Goal: Task Accomplishment & Management: Manage account settings

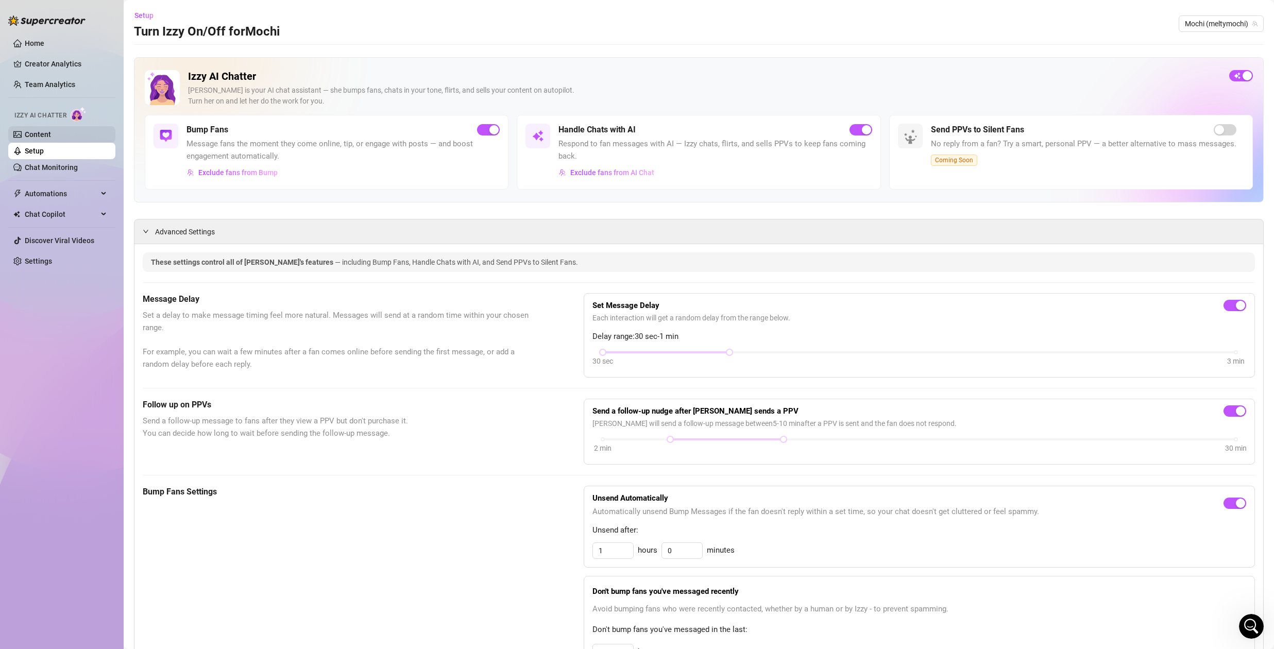
click at [36, 136] on link "Content" at bounding box center [38, 134] width 26 height 8
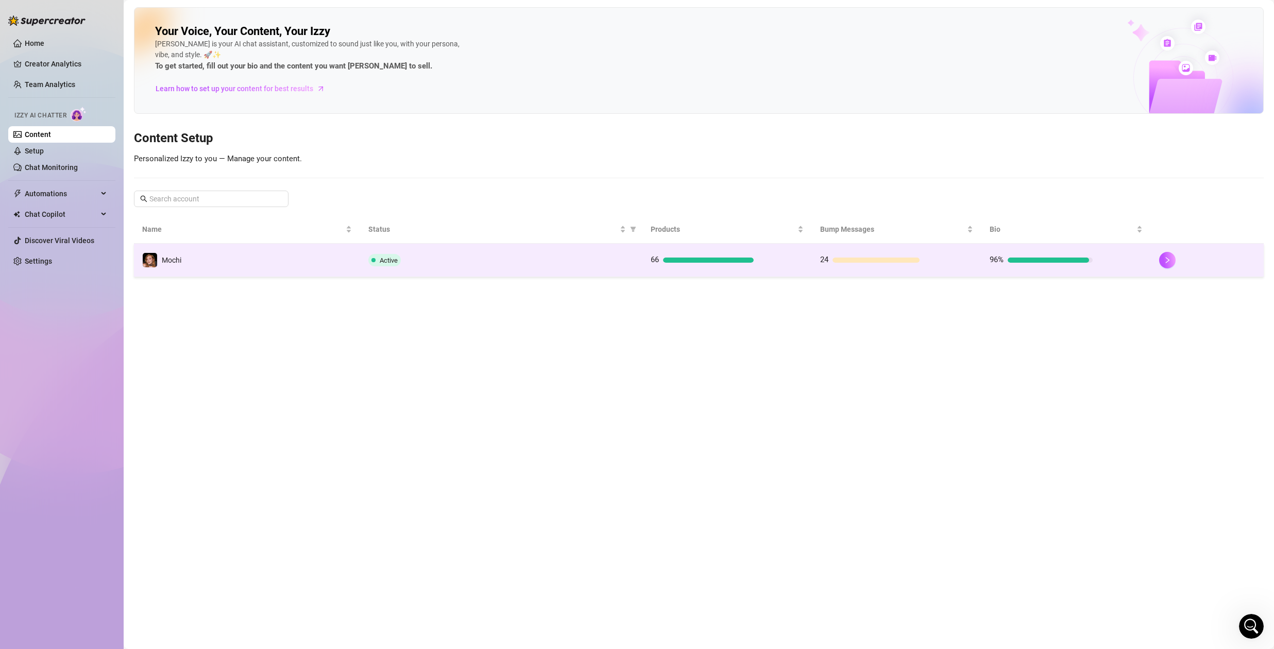
click at [474, 252] on td "Active" at bounding box center [501, 260] width 282 height 33
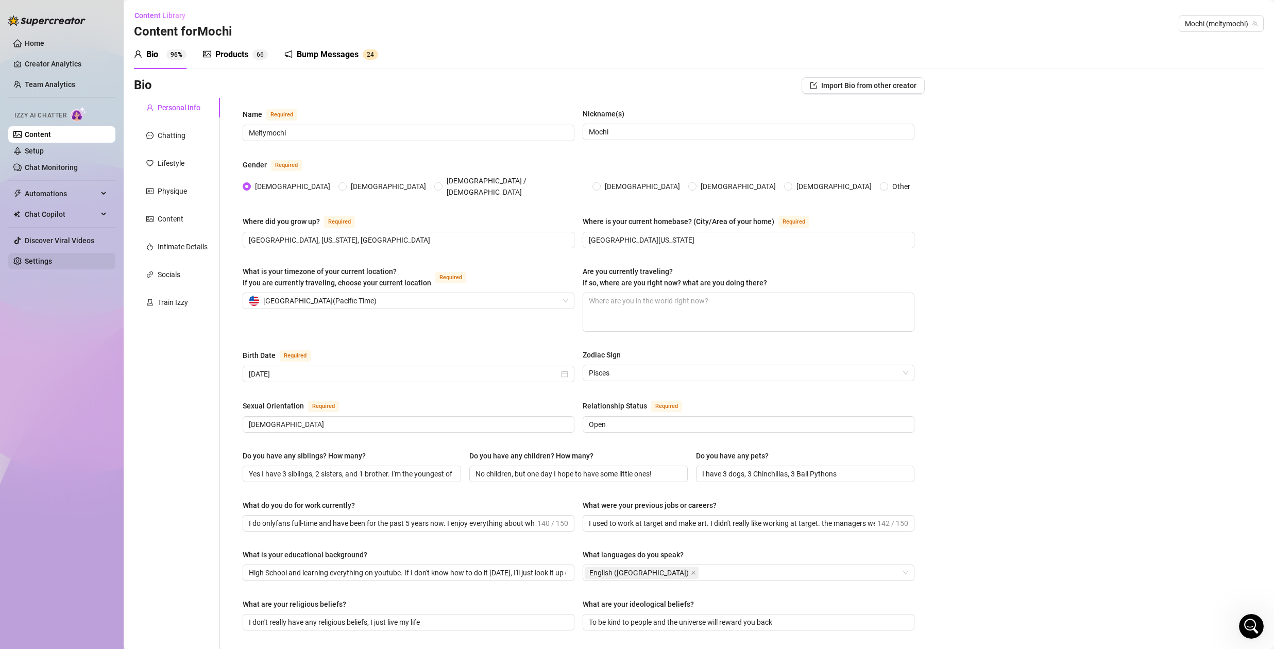
click at [45, 261] on link "Settings" at bounding box center [38, 261] width 27 height 8
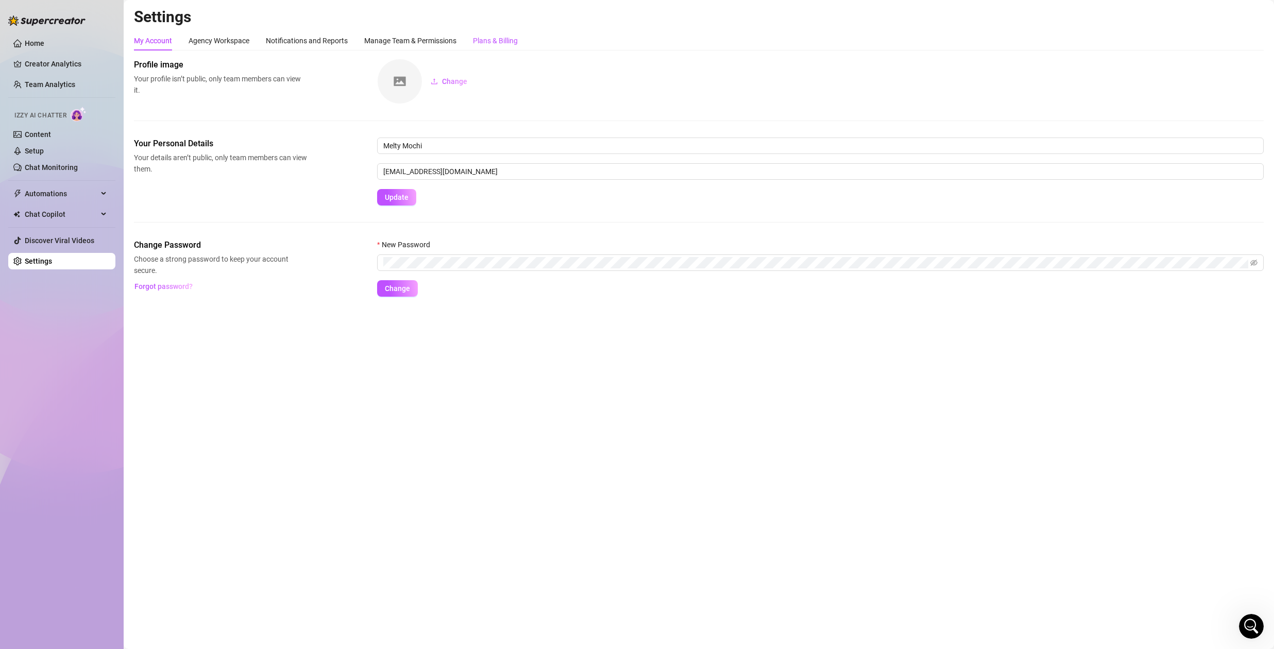
click at [500, 37] on div "Plans & Billing" at bounding box center [495, 40] width 45 height 11
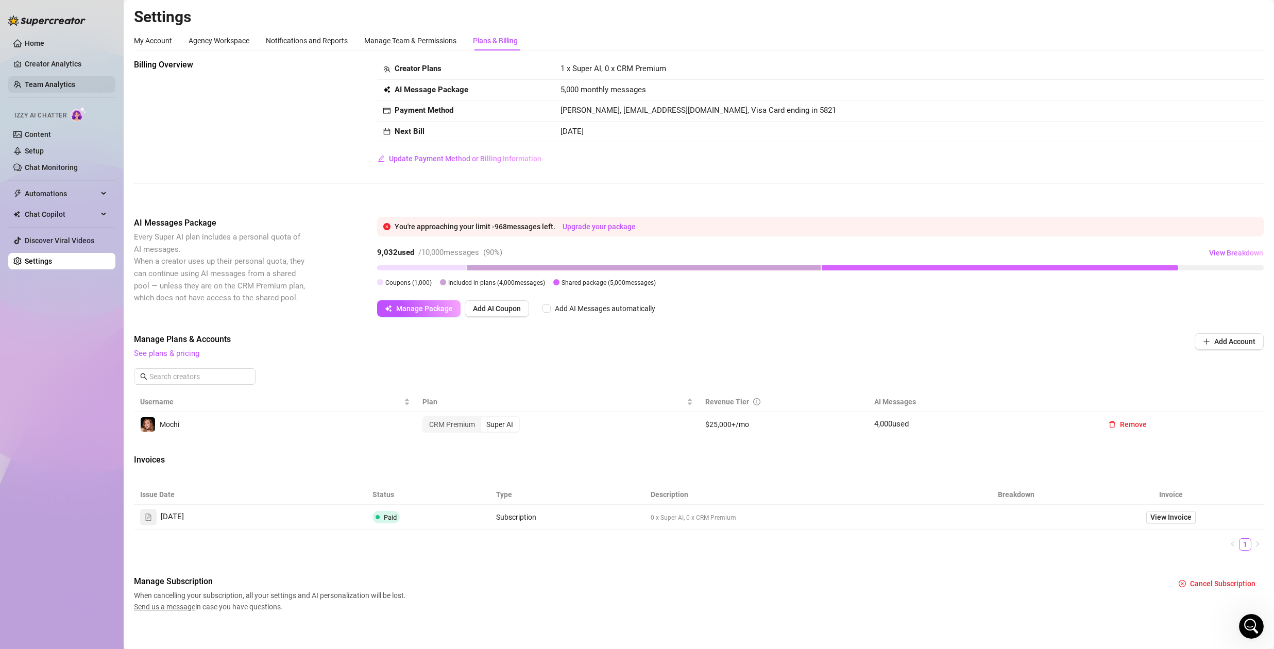
click at [59, 81] on link "Team Analytics" at bounding box center [50, 84] width 50 height 8
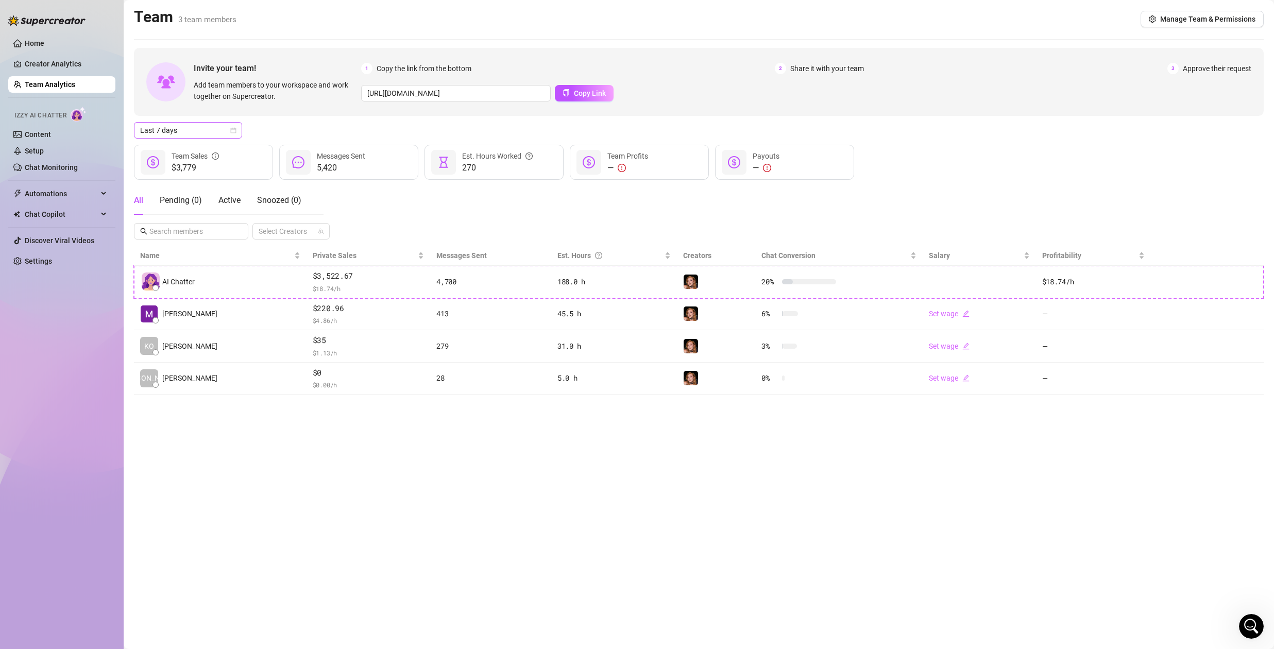
click at [168, 128] on span "Last 7 days" at bounding box center [188, 130] width 96 height 15
click at [184, 183] on div "Last 30 days" at bounding box center [188, 183] width 92 height 11
click at [214, 130] on span "Last 30 days" at bounding box center [188, 130] width 96 height 15
click at [185, 168] on div "Last 7 days" at bounding box center [188, 167] width 92 height 11
